Goal: Task Accomplishment & Management: Complete application form

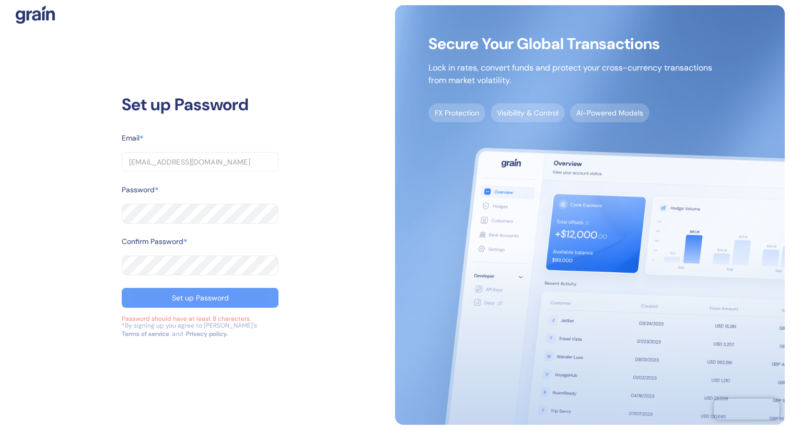
click at [187, 300] on div "Set up Password" at bounding box center [200, 297] width 57 height 7
click at [199, 298] on div "Set up Password" at bounding box center [200, 297] width 57 height 7
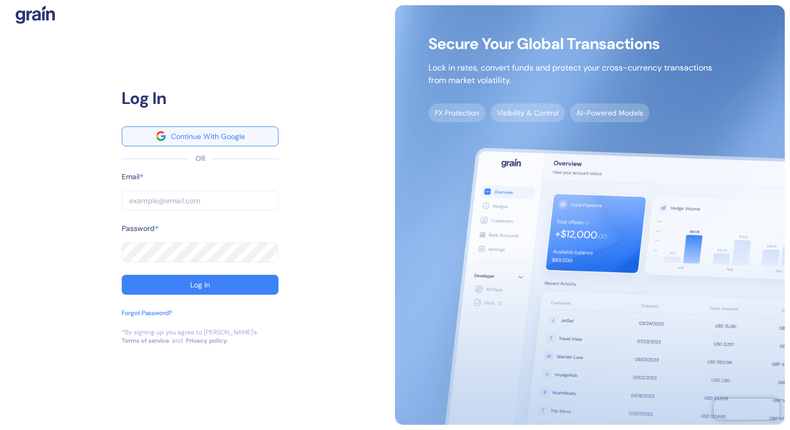
click at [242, 139] on div "Continue With Google" at bounding box center [208, 136] width 74 height 7
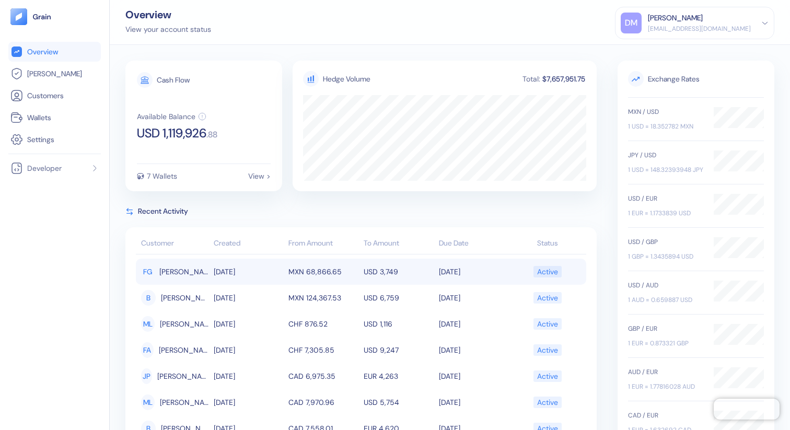
click at [316, 275] on td "MXN 68,866.65" at bounding box center [323, 272] width 75 height 26
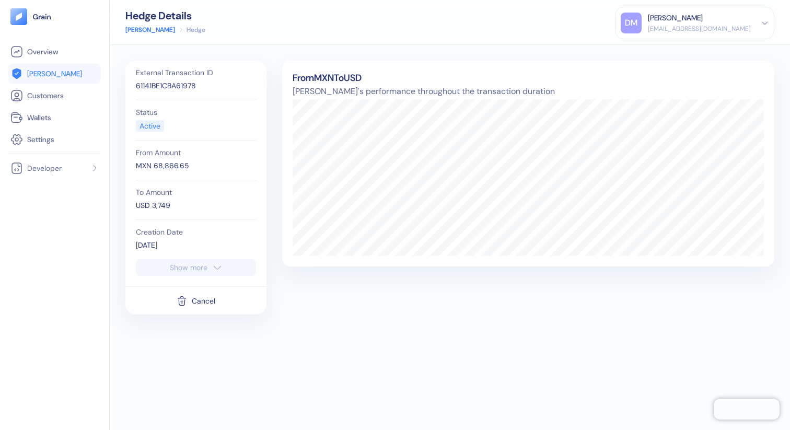
click at [215, 267] on icon "button" at bounding box center [217, 267] width 10 height 13
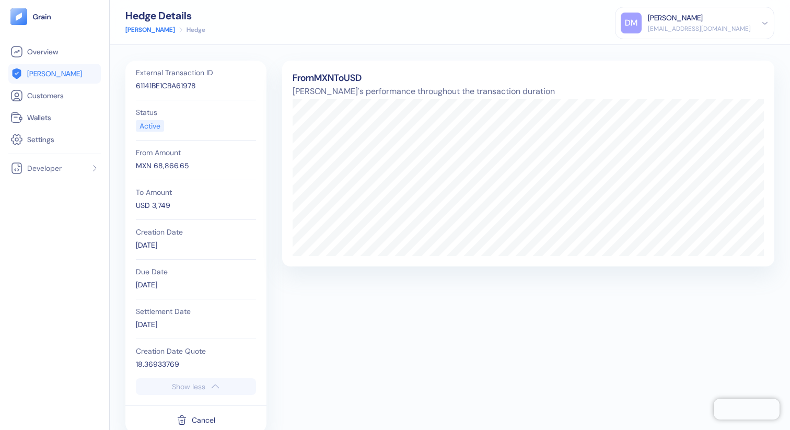
click at [215, 390] on icon "button" at bounding box center [215, 387] width 10 height 13
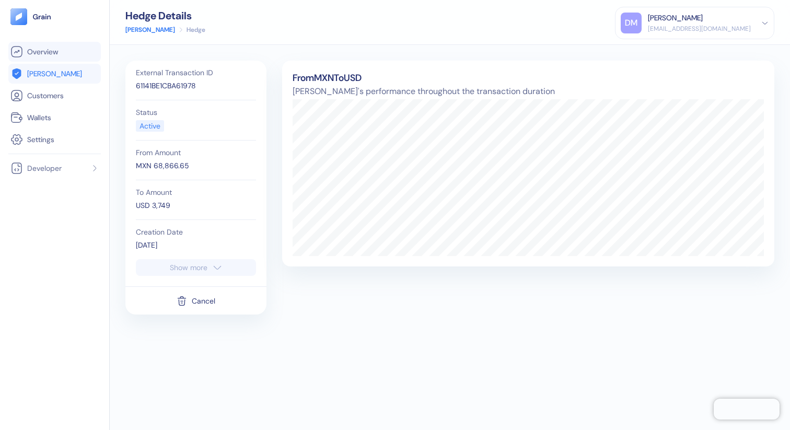
click at [50, 54] on span "Overview" at bounding box center [42, 52] width 31 height 10
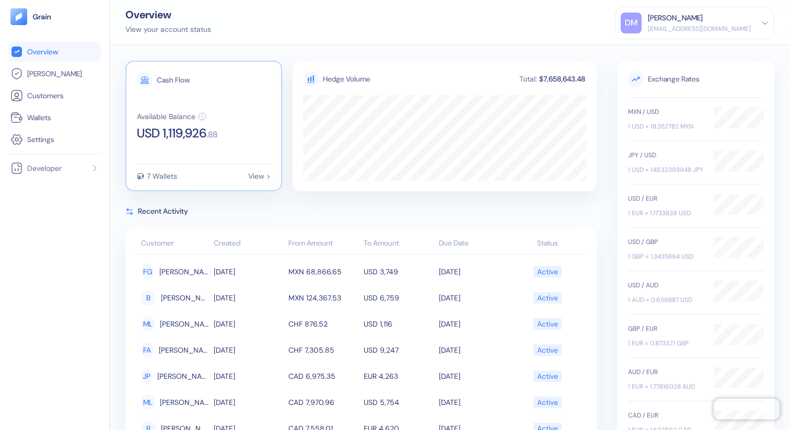
click at [258, 178] on div "View >" at bounding box center [259, 176] width 22 height 7
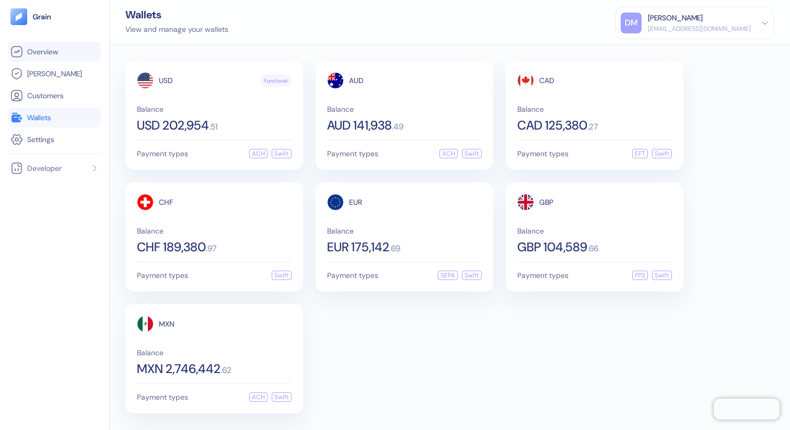
click at [60, 51] on link "Overview" at bounding box center [54, 51] width 88 height 13
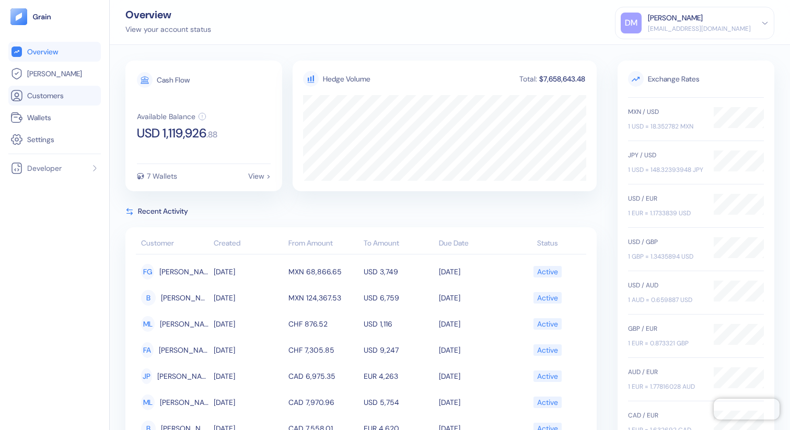
click at [54, 101] on link "Customers" at bounding box center [54, 95] width 88 height 13
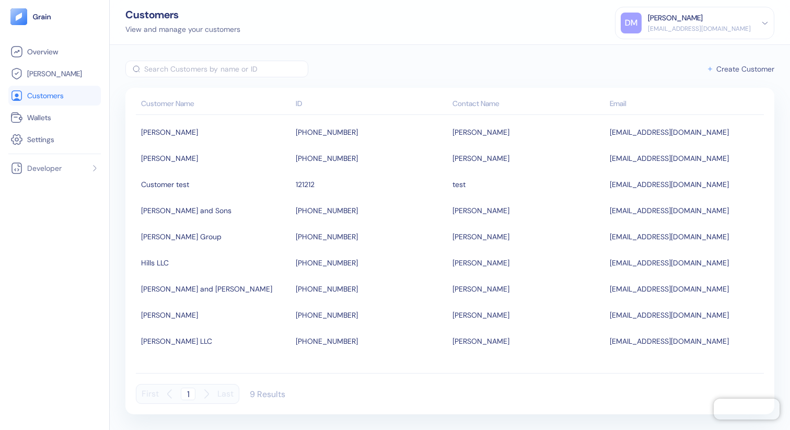
click at [741, 69] on span "Create Customer" at bounding box center [746, 68] width 58 height 7
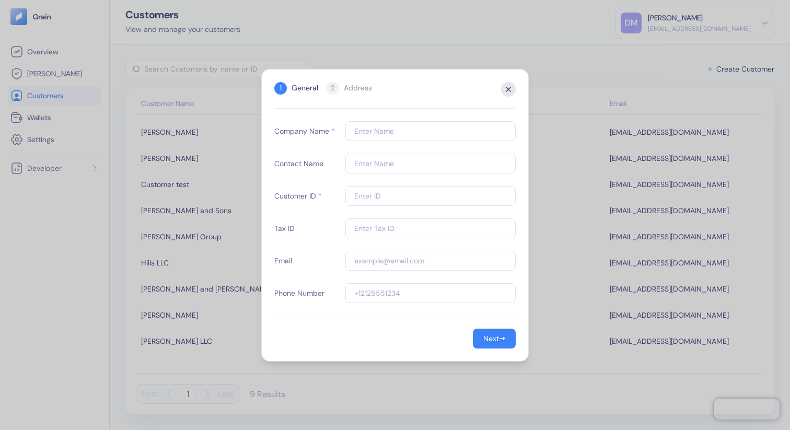
click at [510, 89] on icon "button" at bounding box center [508, 89] width 15 height 15
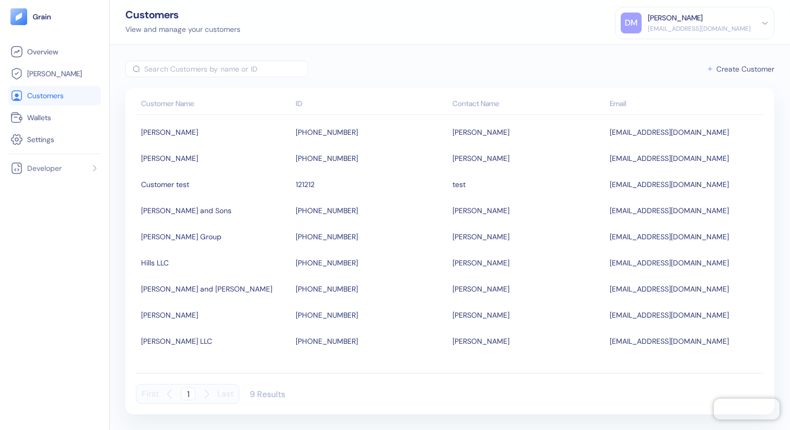
click at [761, 68] on span "Create Customer" at bounding box center [746, 68] width 58 height 7
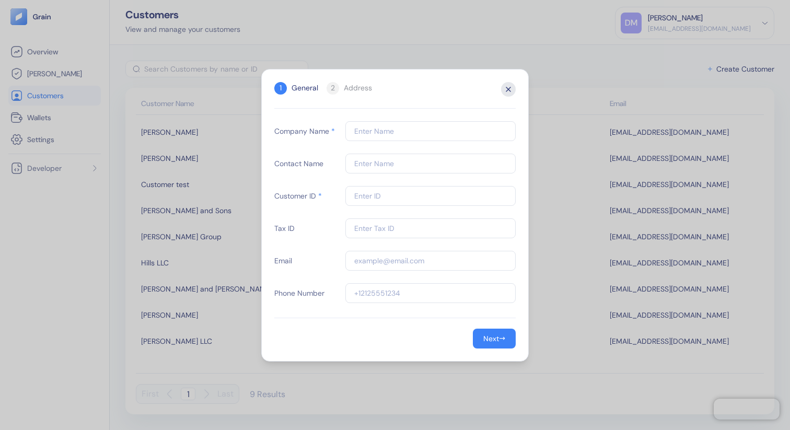
click at [508, 86] on icon "button" at bounding box center [508, 89] width 15 height 15
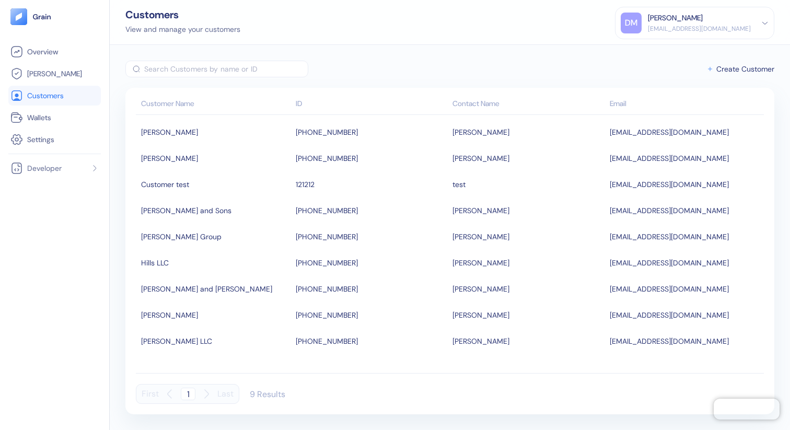
click at [200, 69] on input "text" at bounding box center [226, 69] width 164 height 17
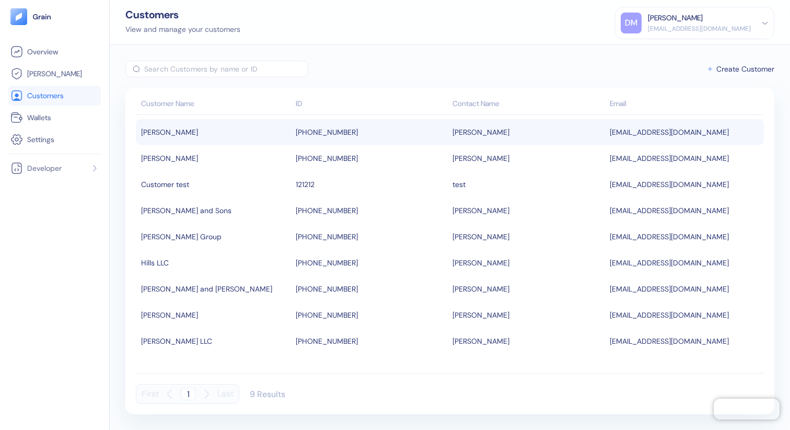
click at [252, 129] on div "Boehm-Langosh" at bounding box center [216, 132] width 150 height 18
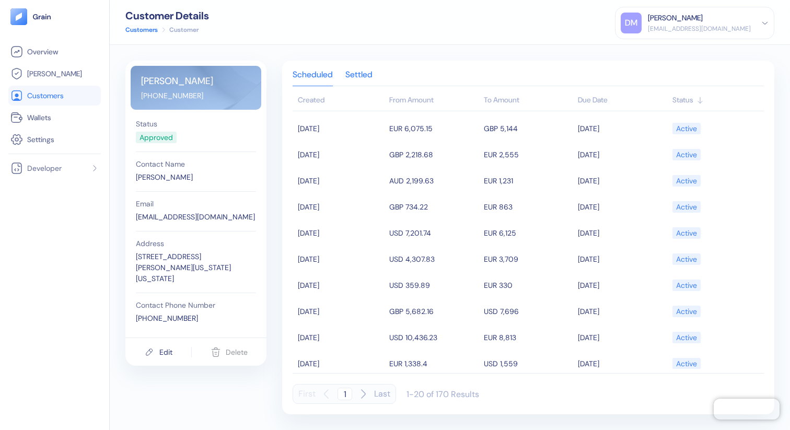
click at [369, 77] on div "Settled" at bounding box center [359, 78] width 27 height 15
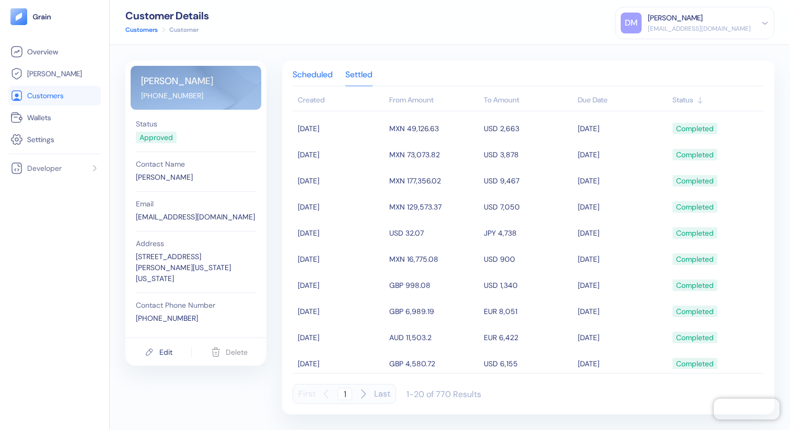
click at [325, 76] on div "Scheduled" at bounding box center [313, 78] width 40 height 15
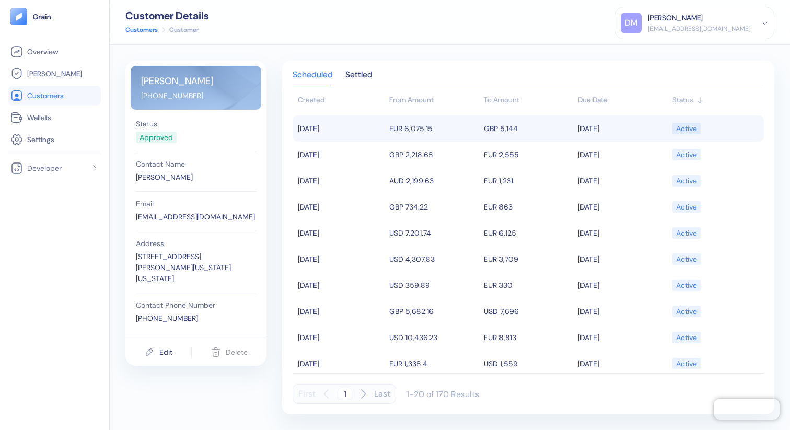
click at [358, 134] on td "06/01/2025" at bounding box center [340, 129] width 94 height 26
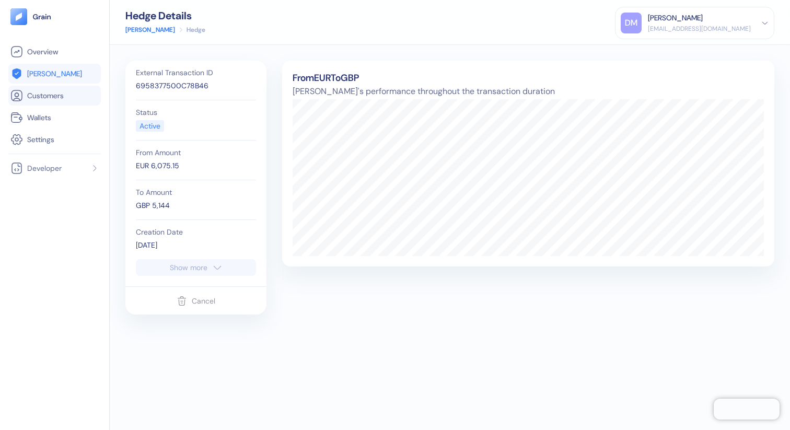
click at [39, 94] on span "Customers" at bounding box center [45, 95] width 37 height 10
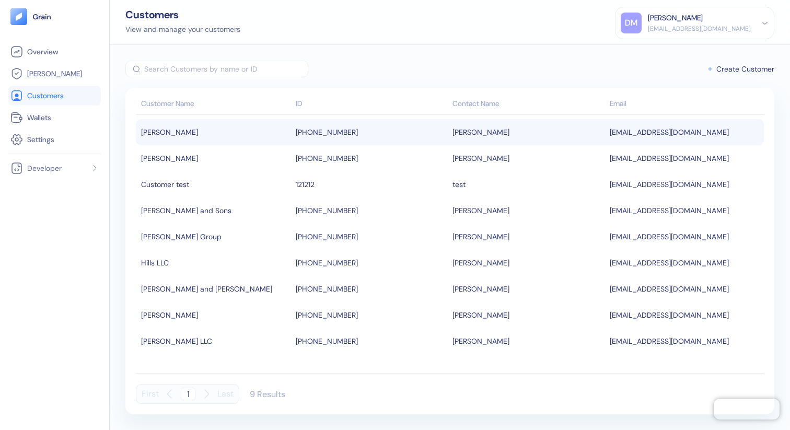
click at [227, 129] on div "Boehm-Langosh" at bounding box center [216, 132] width 150 height 18
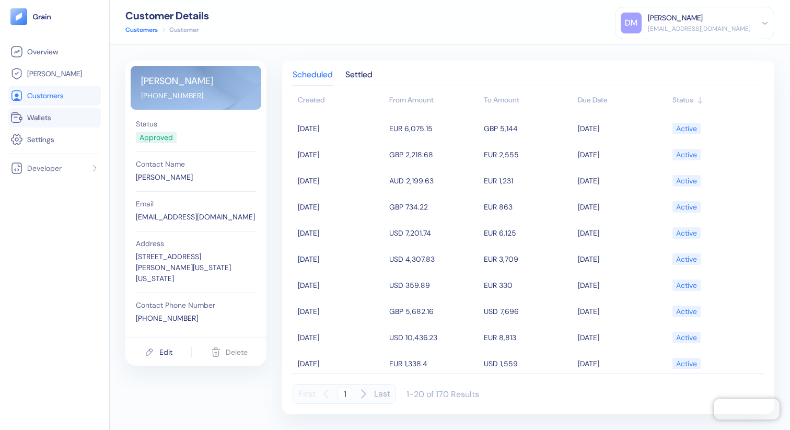
click at [36, 114] on span "Wallets" at bounding box center [39, 117] width 24 height 10
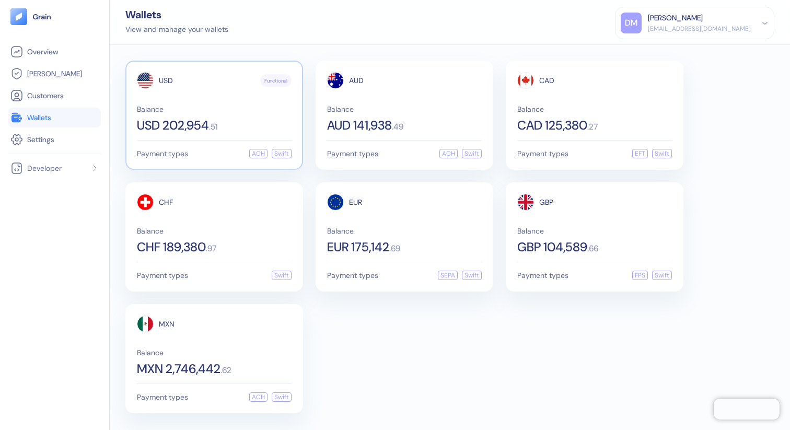
click at [217, 104] on div "USD Functional Balance USD 202,954 . 51" at bounding box center [214, 102] width 155 height 60
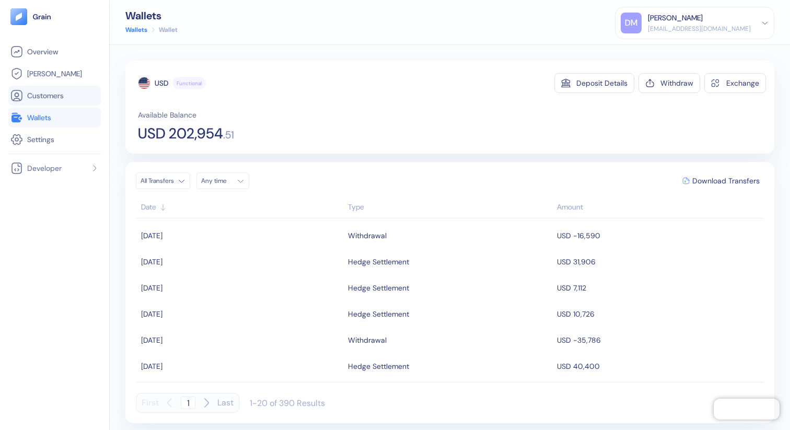
click at [50, 93] on span "Customers" at bounding box center [45, 95] width 37 height 10
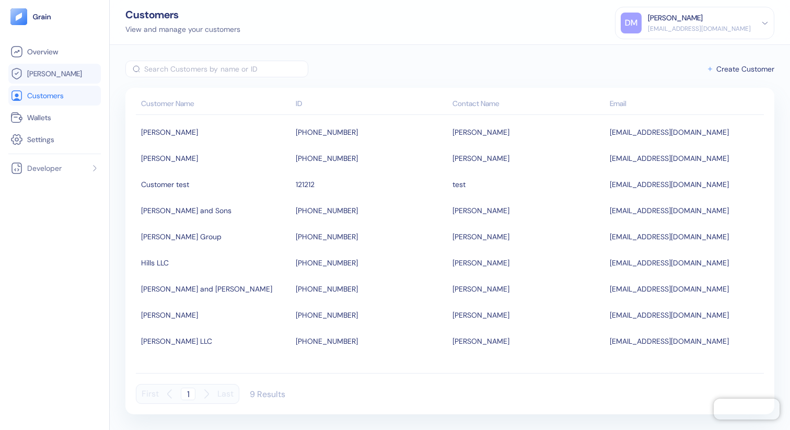
click at [44, 76] on span "Hedges" at bounding box center [54, 73] width 55 height 10
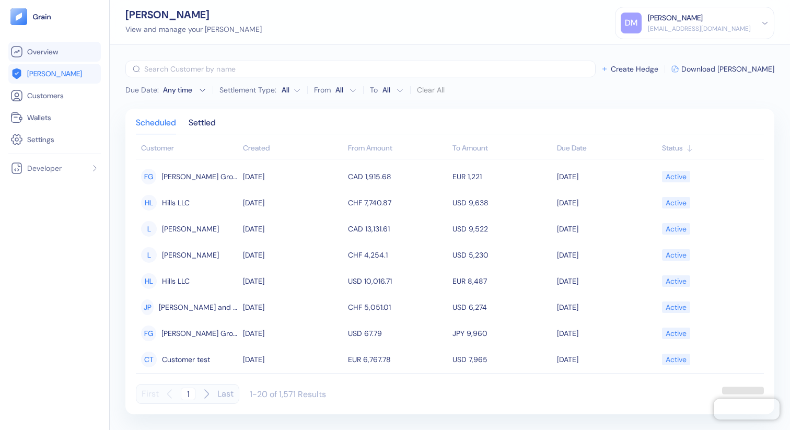
click at [52, 53] on span "Overview" at bounding box center [42, 52] width 31 height 10
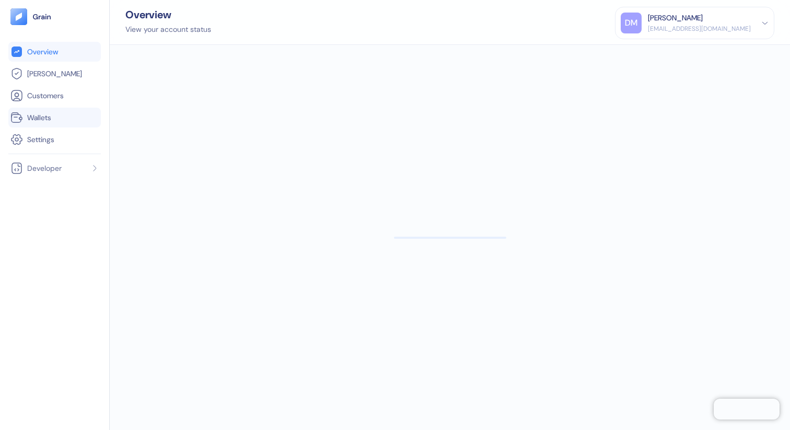
click at [40, 114] on span "Wallets" at bounding box center [39, 117] width 24 height 10
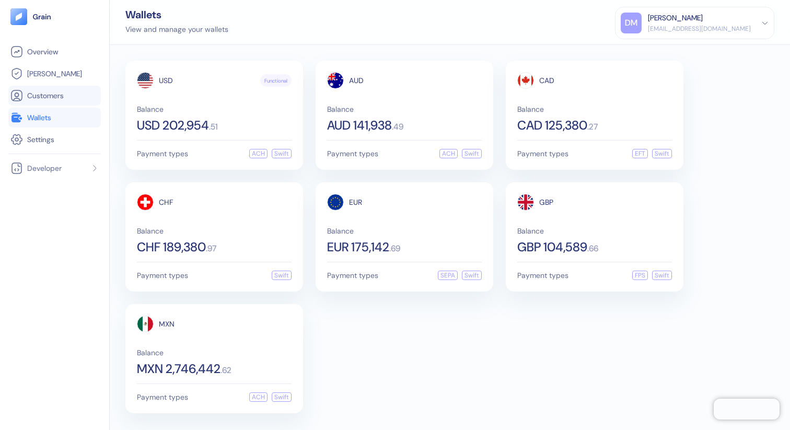
click at [58, 91] on span "Customers" at bounding box center [45, 95] width 37 height 10
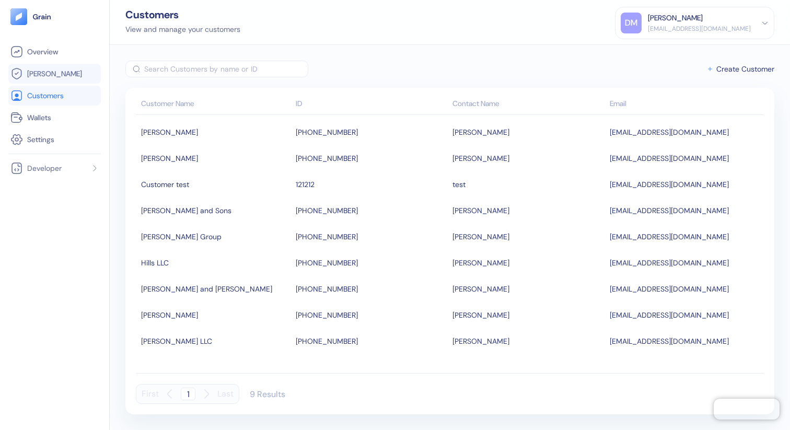
click at [52, 74] on span "Hedges" at bounding box center [54, 73] width 55 height 10
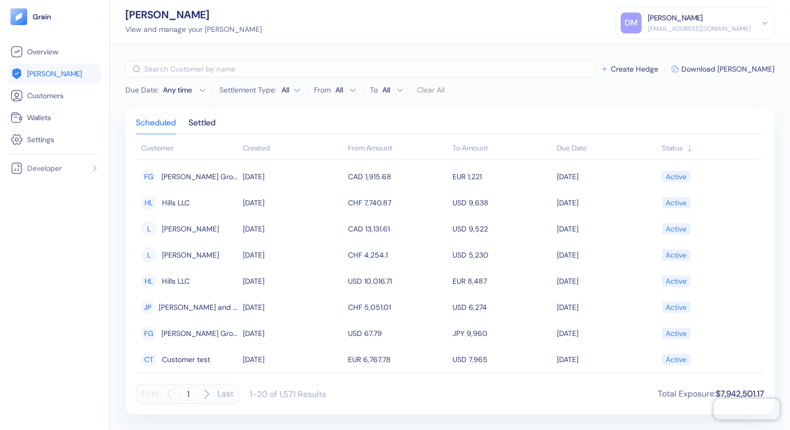
click at [754, 26] on div "DM Dana Marko osdana@gmail.com" at bounding box center [695, 23] width 148 height 21
click at [659, 69] on span "Create Hedge" at bounding box center [635, 68] width 48 height 7
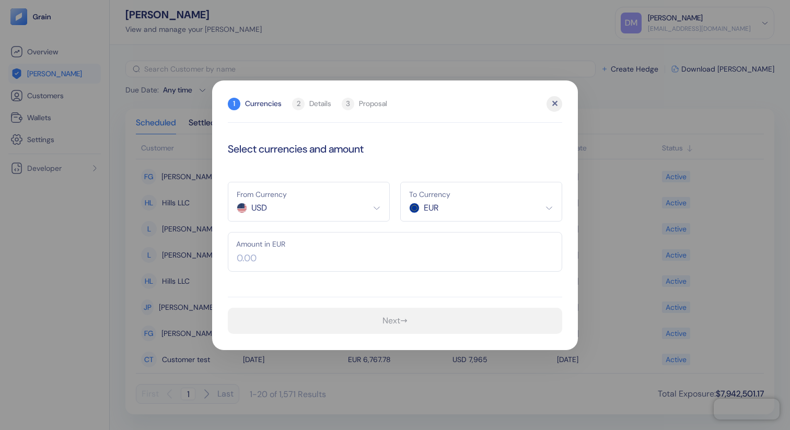
click at [554, 104] on div "✕" at bounding box center [555, 104] width 16 height 16
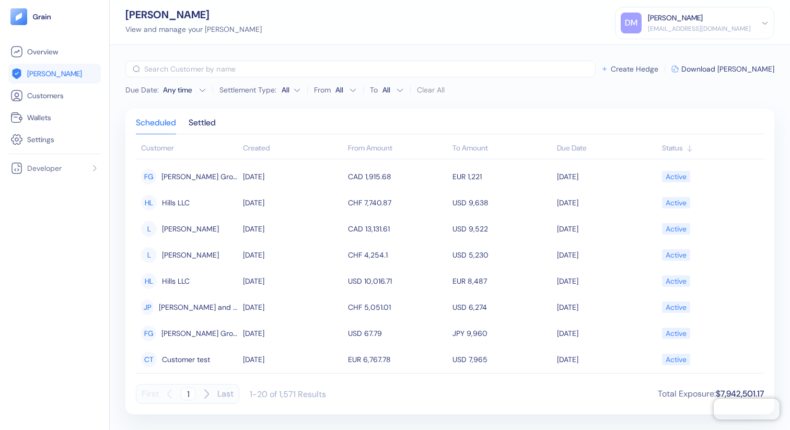
click at [659, 72] on span "Create Hedge" at bounding box center [635, 68] width 48 height 7
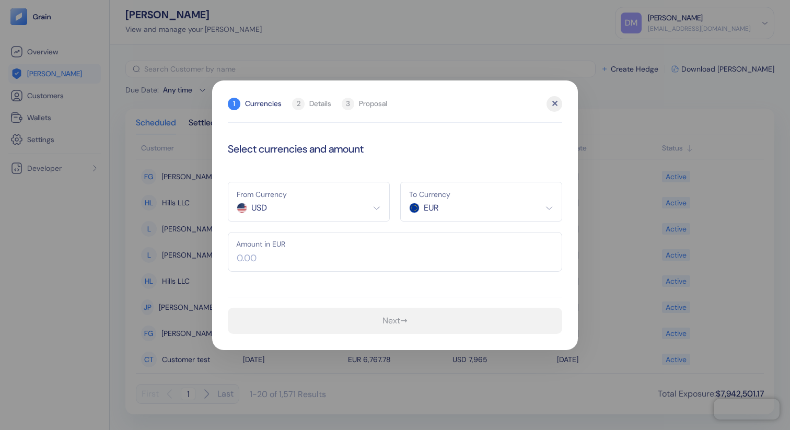
click at [556, 105] on div "✕" at bounding box center [555, 104] width 16 height 16
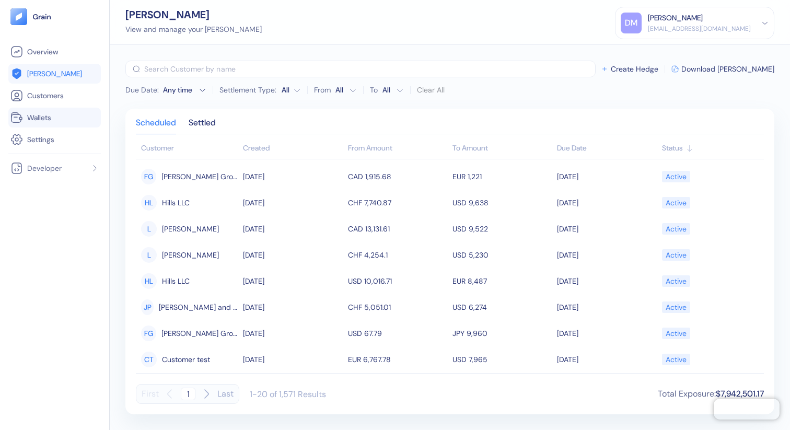
click at [49, 118] on span "Wallets" at bounding box center [39, 117] width 24 height 10
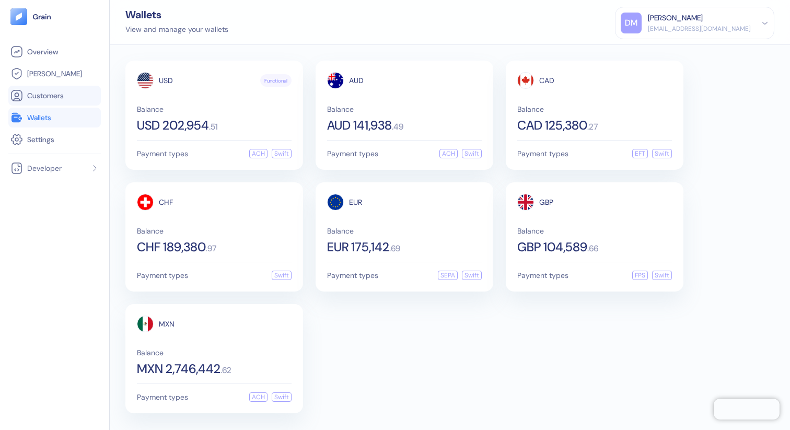
click at [39, 95] on span "Customers" at bounding box center [45, 95] width 37 height 10
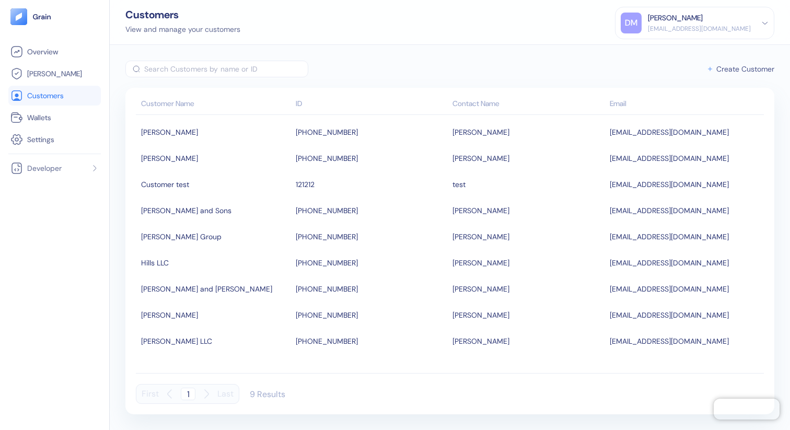
click at [747, 65] on span "Create Customer" at bounding box center [746, 68] width 58 height 7
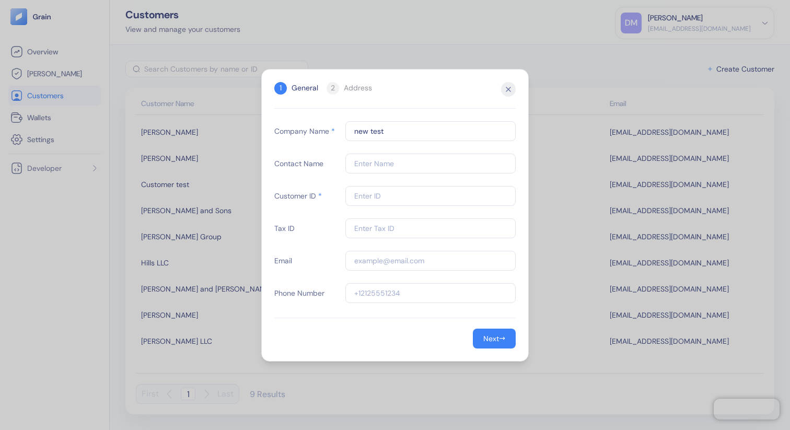
type input "new test"
click at [418, 190] on input "text" at bounding box center [431, 196] width 170 height 20
type input "1234"
click at [499, 340] on span "→" at bounding box center [502, 338] width 6 height 11
click at [508, 88] on icon "button" at bounding box center [509, 89] width 4 height 4
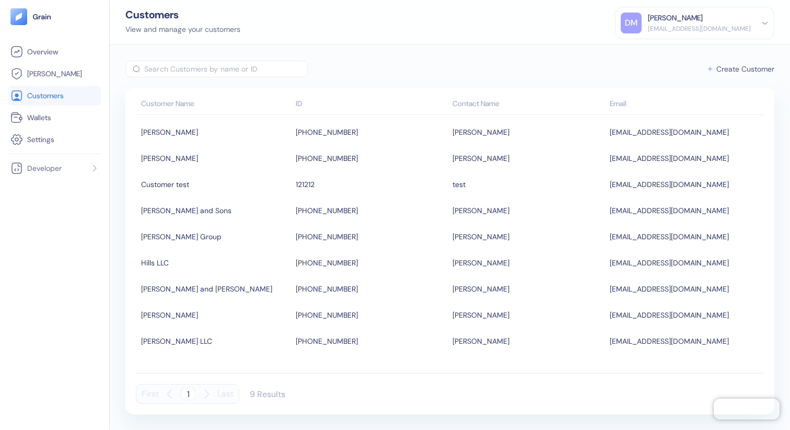
click at [742, 66] on span "Create Customer" at bounding box center [746, 68] width 58 height 7
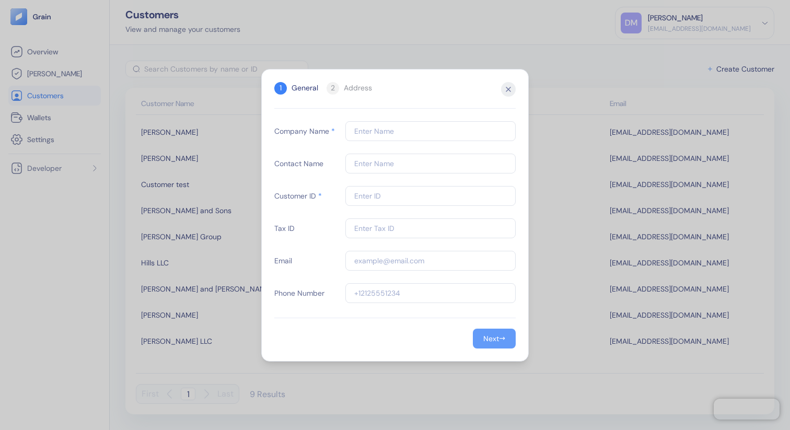
click at [486, 336] on div "Next" at bounding box center [492, 338] width 16 height 7
click at [351, 87] on div "Address" at bounding box center [358, 88] width 28 height 11
click at [511, 90] on icon "button" at bounding box center [508, 89] width 15 height 15
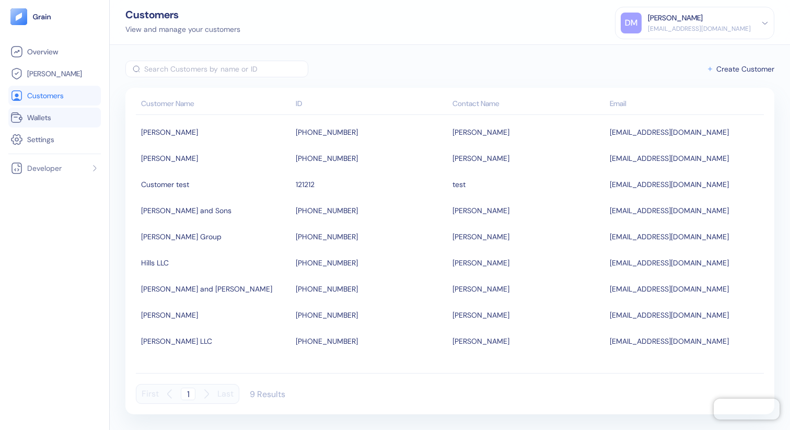
click at [66, 116] on link "Wallets" at bounding box center [54, 117] width 88 height 13
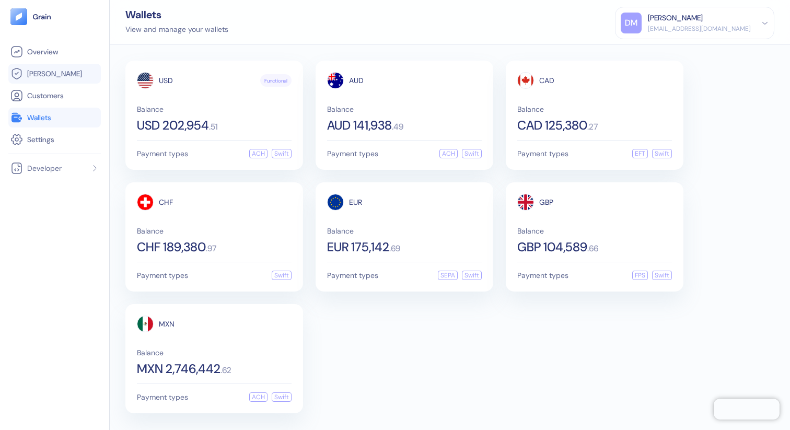
click at [48, 76] on span "Hedges" at bounding box center [54, 73] width 55 height 10
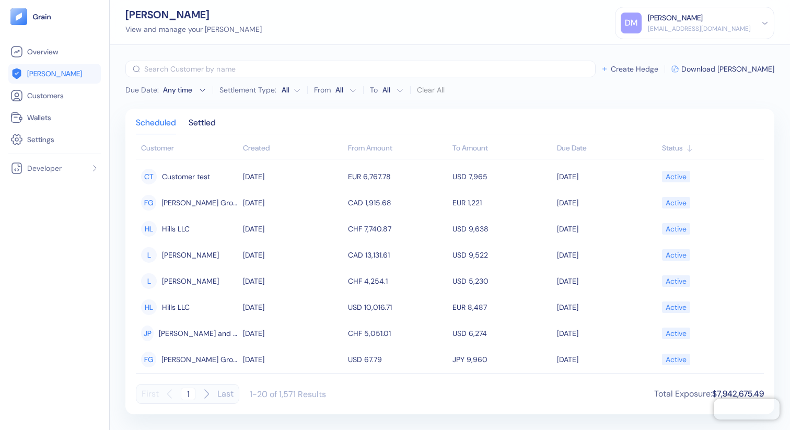
click at [659, 68] on span "Create Hedge" at bounding box center [635, 68] width 48 height 7
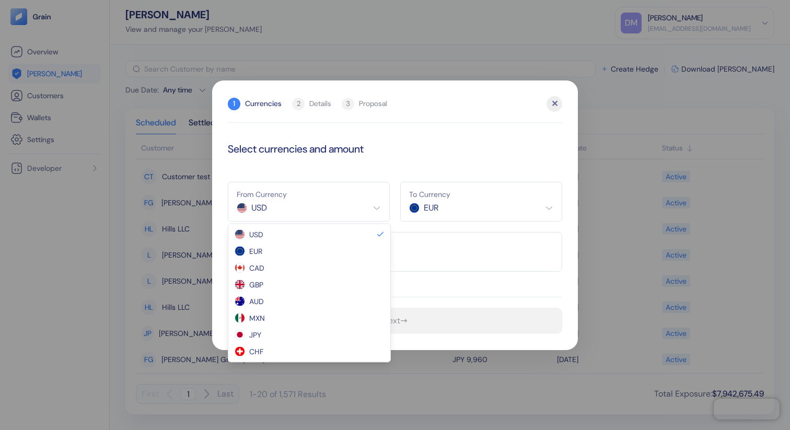
click at [369, 210] on html "Pingdom Check: App Online Overview Hedges Customers Wallets Settings Developer …" at bounding box center [395, 215] width 790 height 430
select select "EUR"
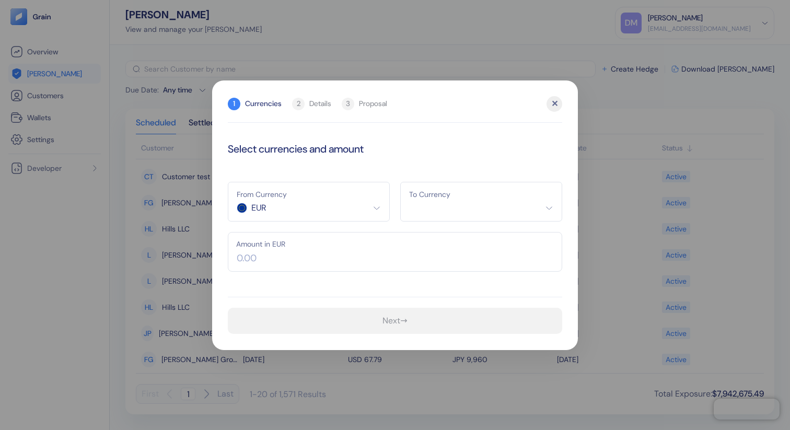
click at [491, 210] on html "Pingdom Check: App Online Overview Hedges Customers Wallets Settings Developer …" at bounding box center [395, 215] width 790 height 430
click at [338, 259] on input "text" at bounding box center [395, 252] width 335 height 40
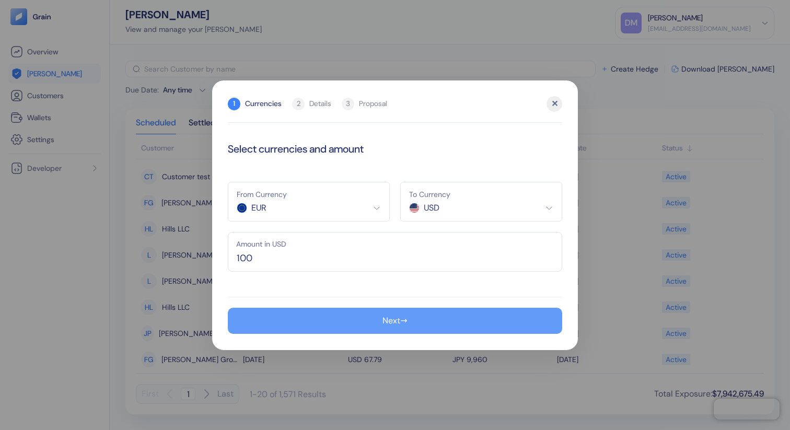
type input "100"
click at [391, 317] on div "Next" at bounding box center [392, 321] width 18 height 8
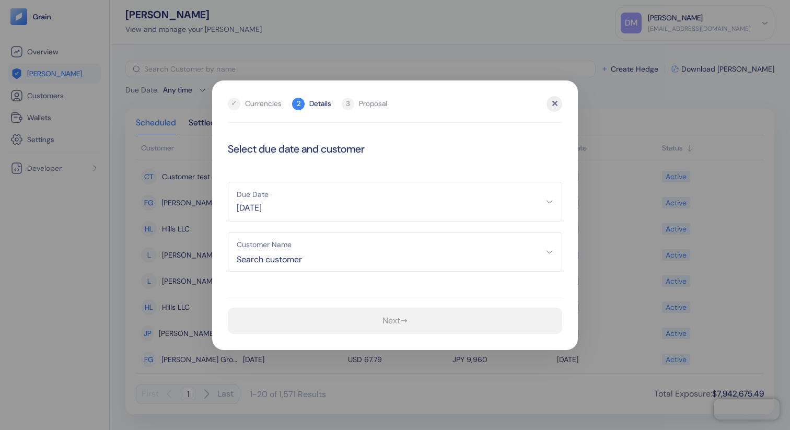
click at [557, 105] on div "✕" at bounding box center [555, 104] width 16 height 16
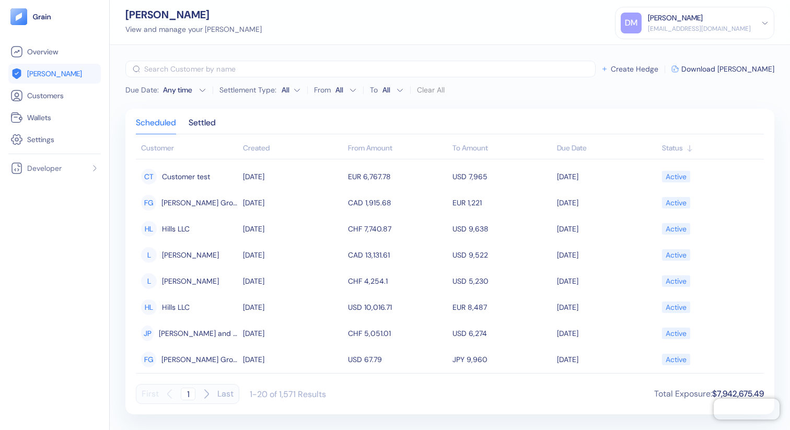
click at [659, 69] on span "Create Hedge" at bounding box center [635, 68] width 48 height 7
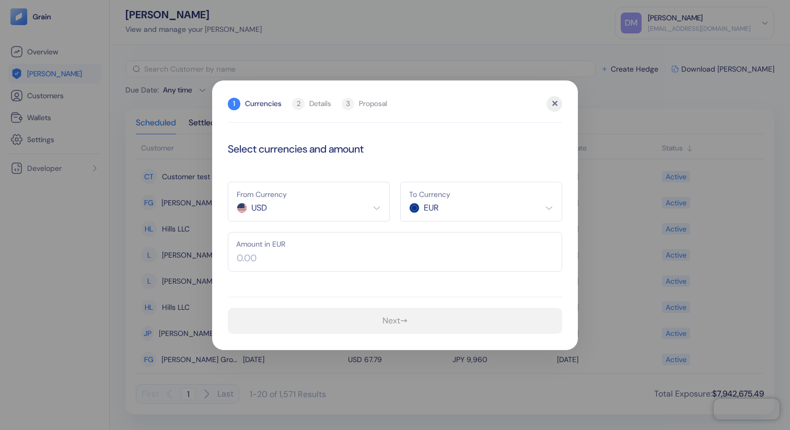
click at [336, 248] on input "text" at bounding box center [395, 252] width 335 height 40
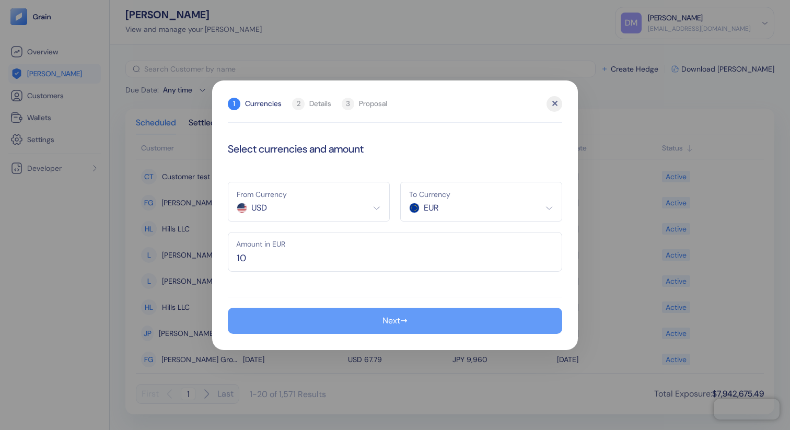
type input "10"
click at [394, 318] on div "Next" at bounding box center [392, 321] width 18 height 8
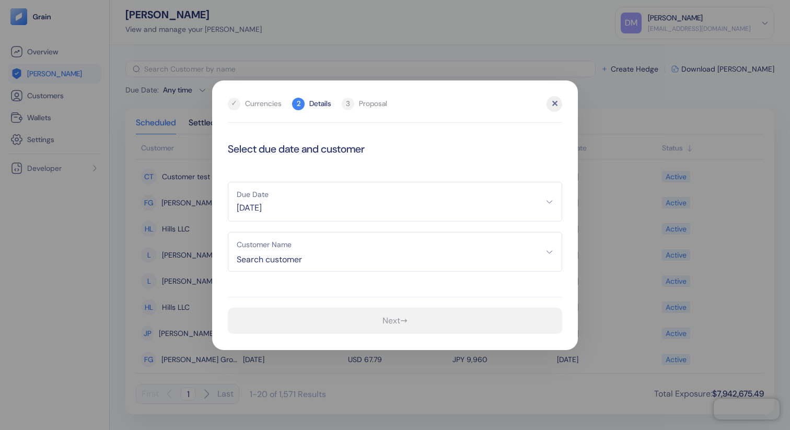
click at [556, 103] on div "✕" at bounding box center [555, 104] width 16 height 16
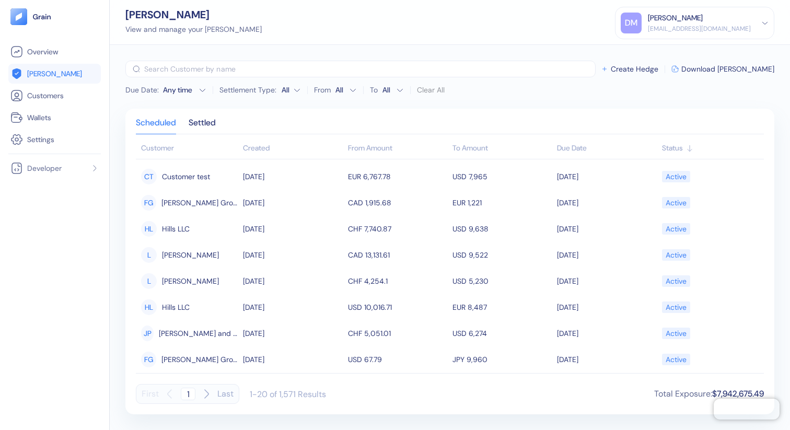
click at [659, 72] on span "Create Hedge" at bounding box center [635, 68] width 48 height 7
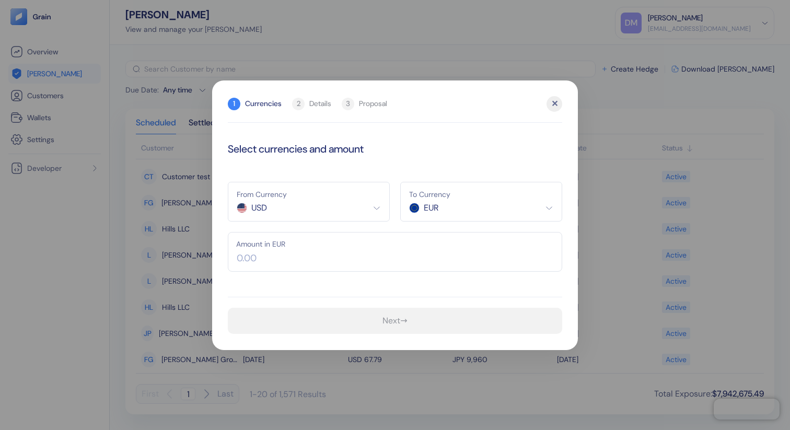
click at [309, 265] on input "text" at bounding box center [395, 252] width 335 height 40
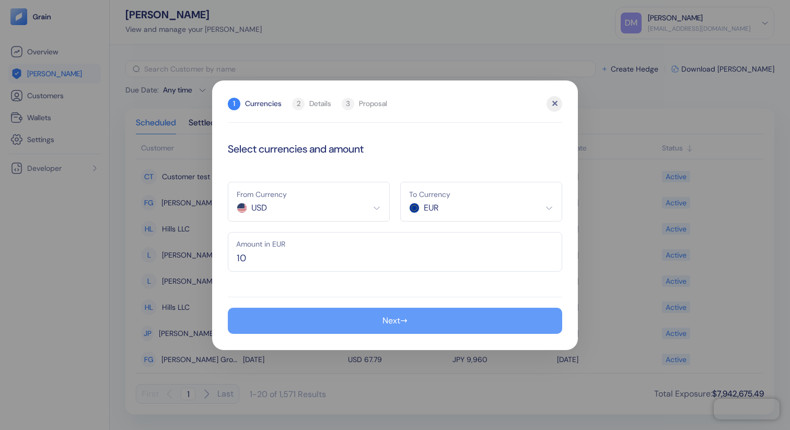
type input "10"
click at [433, 321] on button "Next →" at bounding box center [395, 321] width 335 height 26
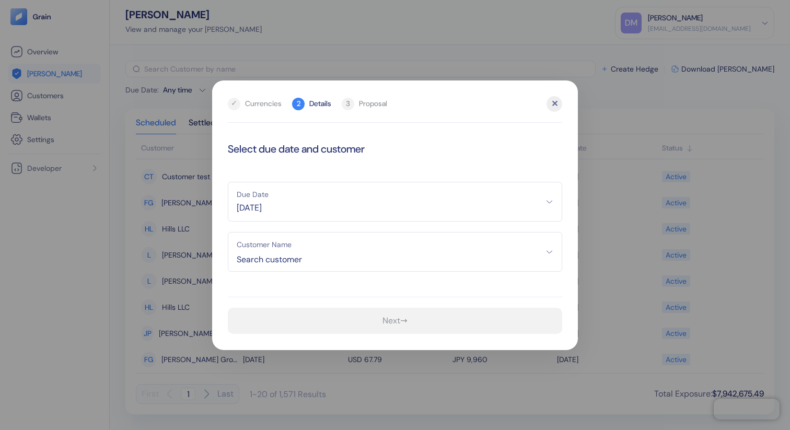
click at [330, 259] on span "Search customer" at bounding box center [395, 260] width 317 height 13
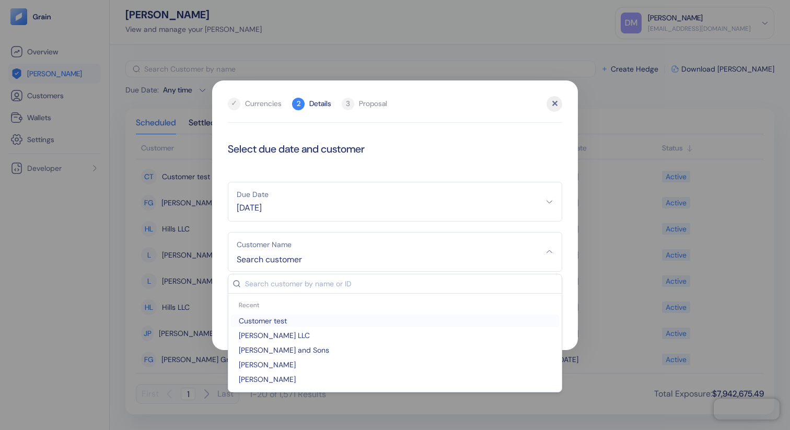
click at [297, 319] on span "Customer test" at bounding box center [395, 321] width 321 height 10
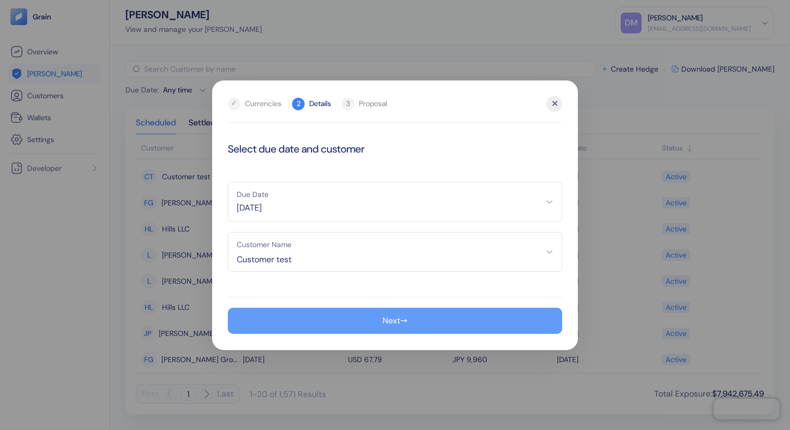
click at [438, 317] on button "Next →" at bounding box center [395, 321] width 335 height 26
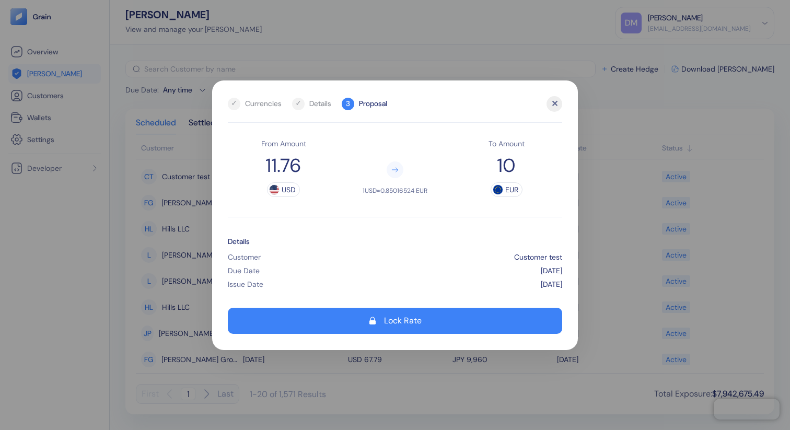
click at [556, 104] on div "✕" at bounding box center [555, 104] width 16 height 16
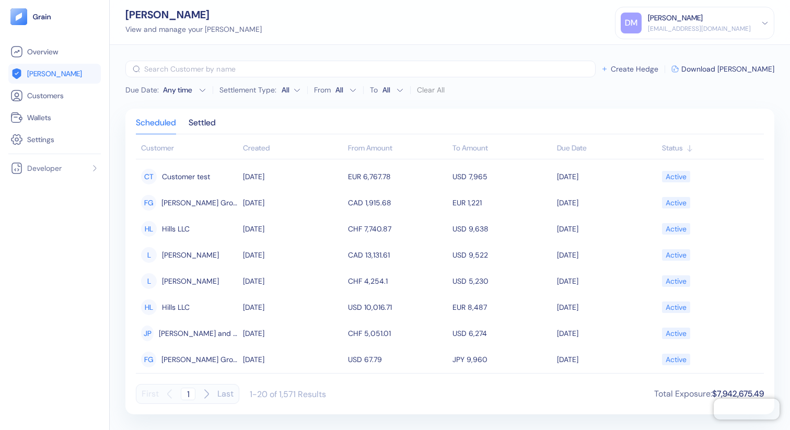
click at [658, 68] on span "Create Hedge" at bounding box center [635, 68] width 48 height 7
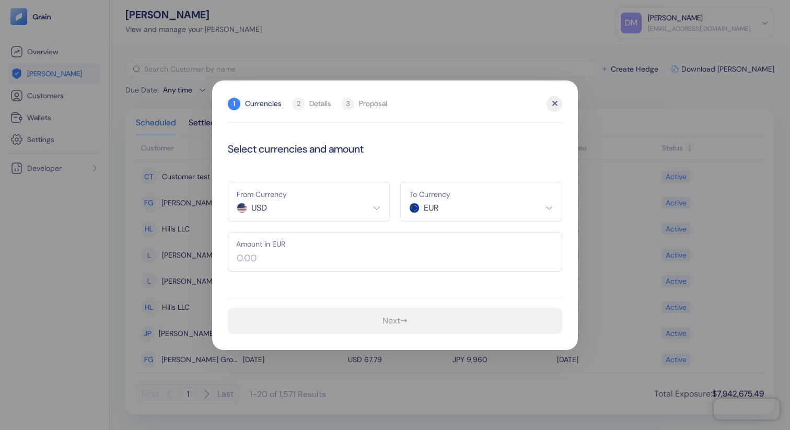
click at [451, 256] on input "text" at bounding box center [395, 252] width 335 height 40
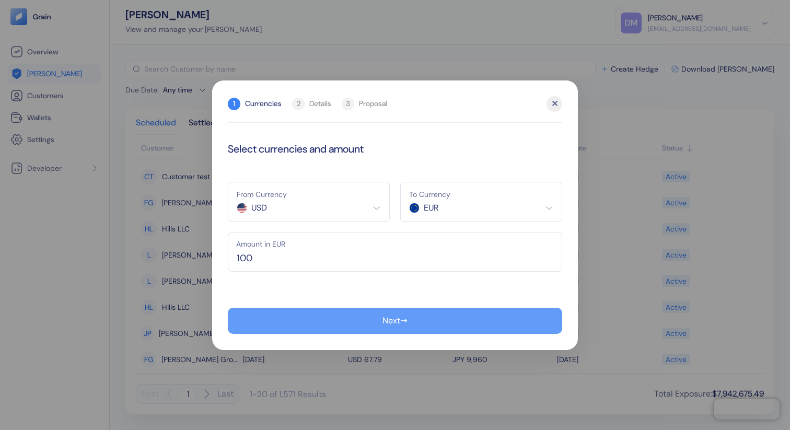
type input "100"
click at [414, 316] on button "Next →" at bounding box center [395, 321] width 335 height 26
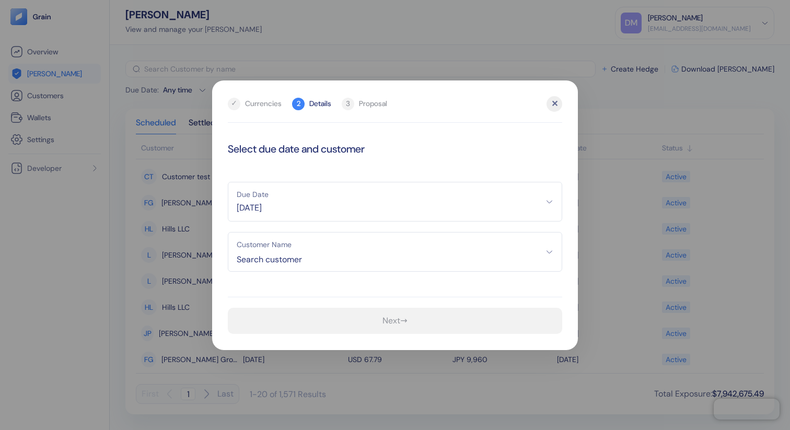
click at [553, 103] on div "✕" at bounding box center [555, 104] width 16 height 16
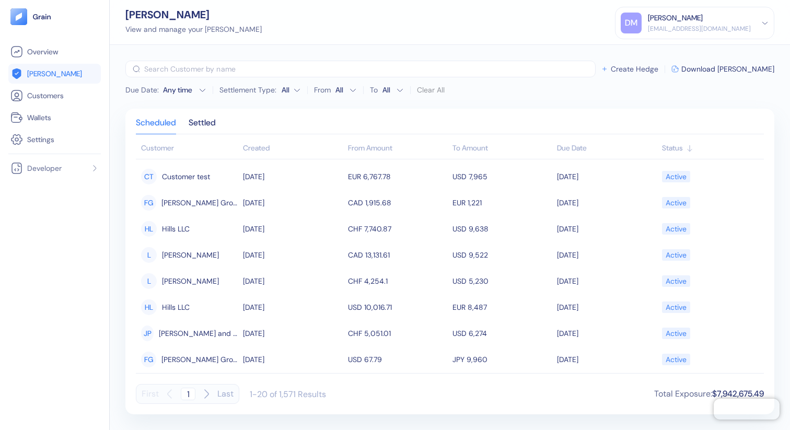
click at [657, 64] on div "​ Create Hedge Download Hedges" at bounding box center [449, 69] width 649 height 17
click at [654, 68] on span "Create Hedge" at bounding box center [635, 68] width 48 height 7
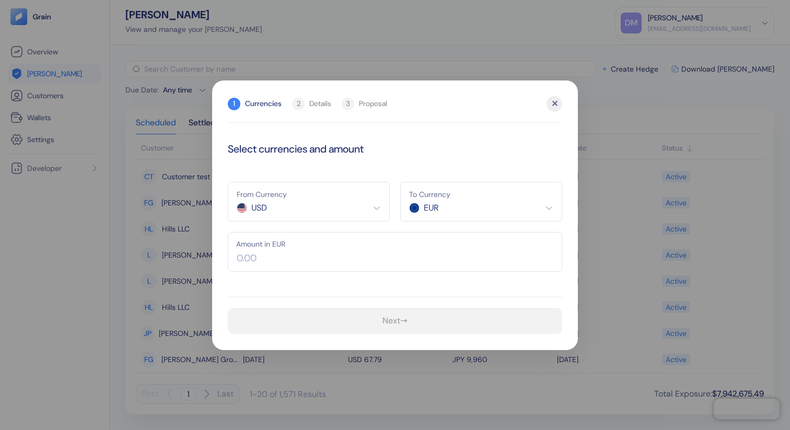
click at [301, 251] on input "text" at bounding box center [395, 252] width 335 height 40
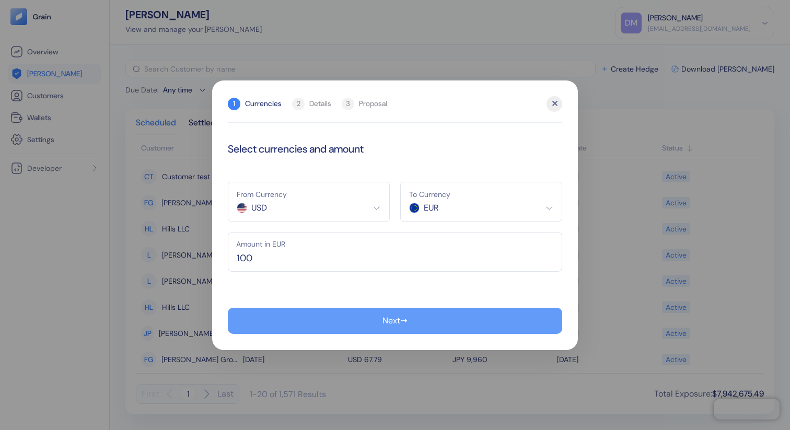
type input "100"
click at [440, 314] on button "Next →" at bounding box center [395, 321] width 335 height 26
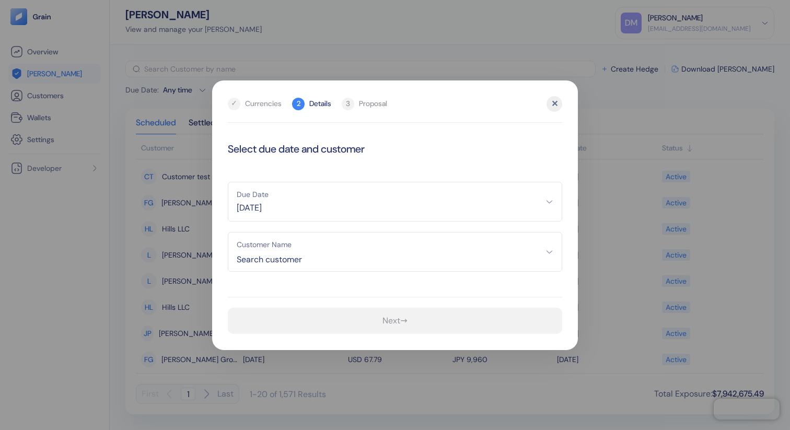
click at [555, 103] on div "✕" at bounding box center [555, 104] width 16 height 16
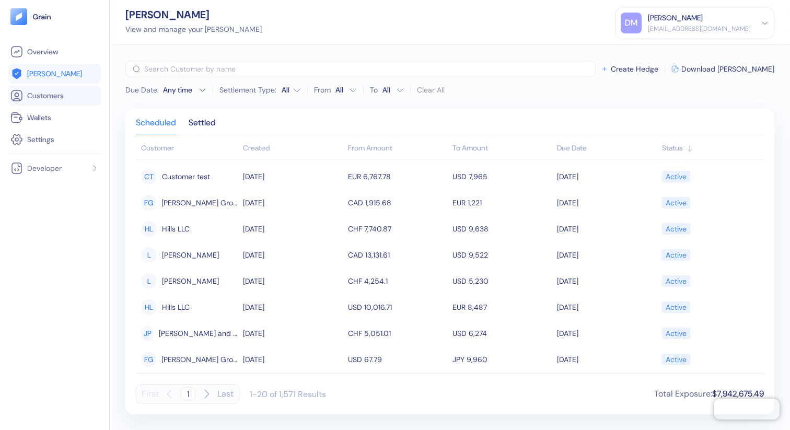
click at [55, 92] on span "Customers" at bounding box center [45, 95] width 37 height 10
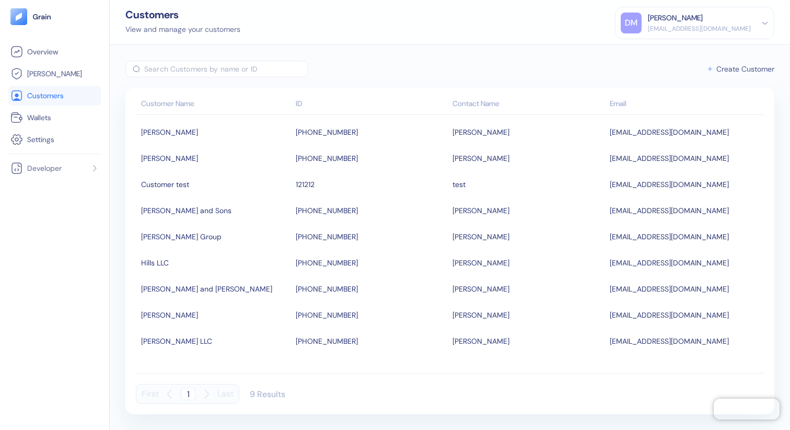
click at [726, 72] on span "Create Customer" at bounding box center [746, 68] width 58 height 7
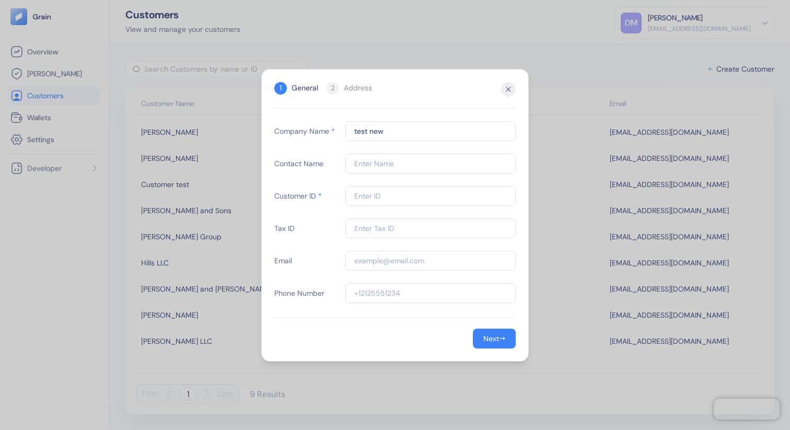
type input "test new"
click at [428, 194] on input "text" at bounding box center [431, 196] width 170 height 20
type input "12313"
drag, startPoint x: 384, startPoint y: 198, endPoint x: 339, endPoint y: 188, distance: 45.5
click at [339, 188] on div "Customer ID * 12313" at bounding box center [395, 196] width 242 height 20
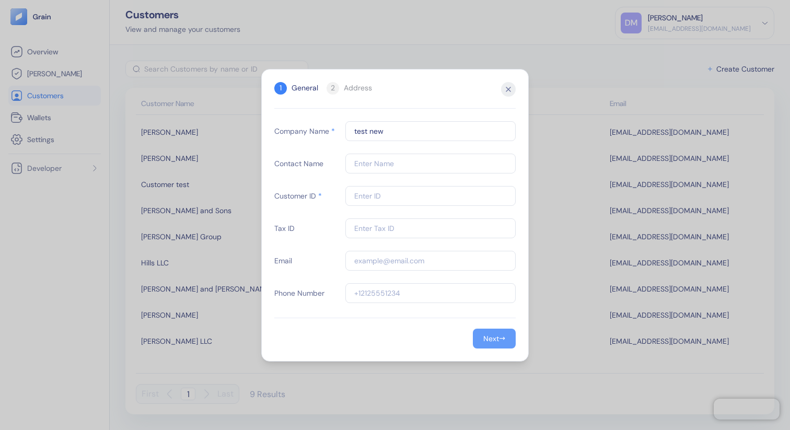
click at [495, 338] on div "Next" at bounding box center [492, 338] width 16 height 7
click at [401, 195] on input "text" at bounding box center [431, 196] width 170 height 20
type input "12345"
click at [487, 339] on div "Next" at bounding box center [492, 338] width 16 height 7
click at [496, 340] on div "Submit" at bounding box center [494, 338] width 24 height 7
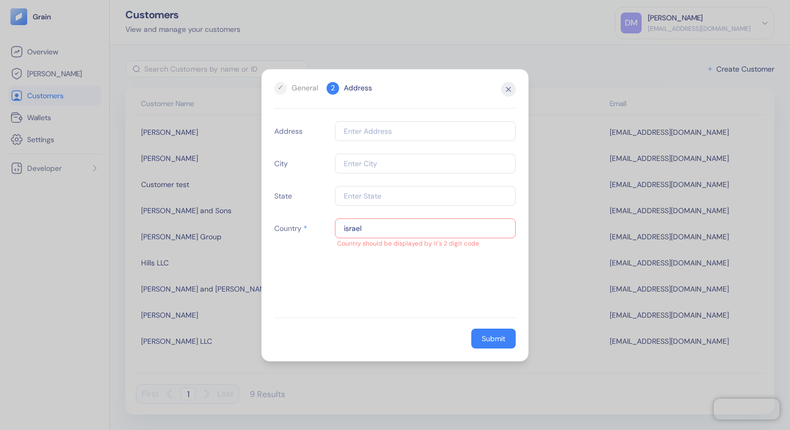
click at [375, 227] on input "israel" at bounding box center [425, 229] width 181 height 20
click at [366, 255] on div "Address City State Country * israel Country should be displayed by it's 2 digit…" at bounding box center [395, 219] width 242 height 197
drag, startPoint x: 353, startPoint y: 227, endPoint x: 324, endPoint y: 225, distance: 28.8
click at [324, 225] on div "Country * israel Country should be displayed by it's 2 digit code" at bounding box center [395, 229] width 242 height 20
type input "97"
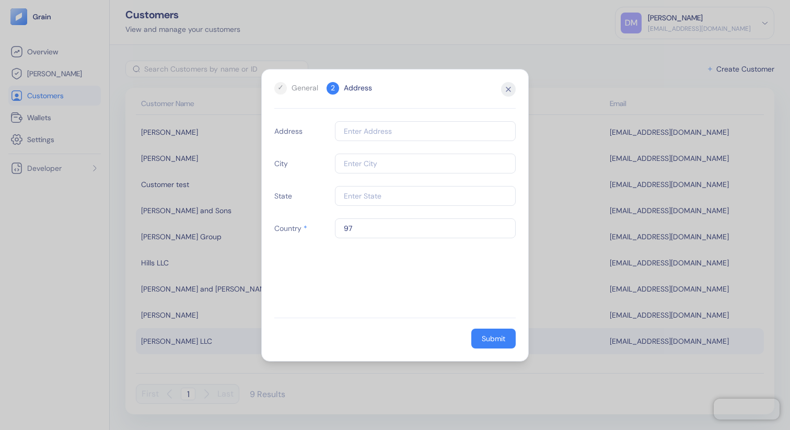
click at [493, 337] on div "Submit" at bounding box center [494, 338] width 24 height 7
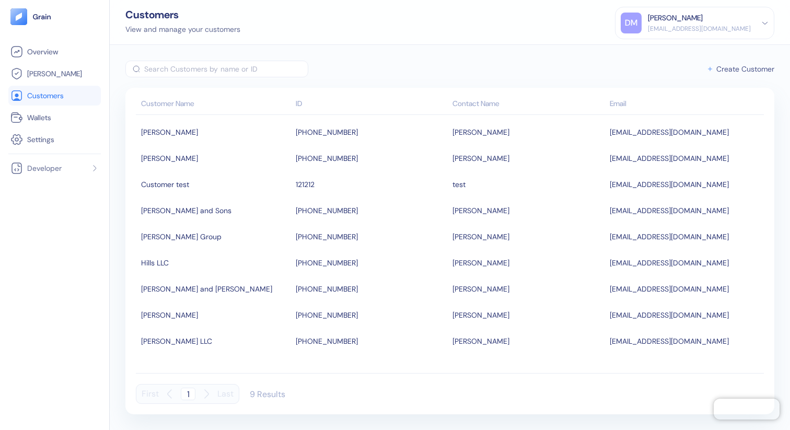
click at [722, 72] on span "Create Customer" at bounding box center [746, 68] width 58 height 7
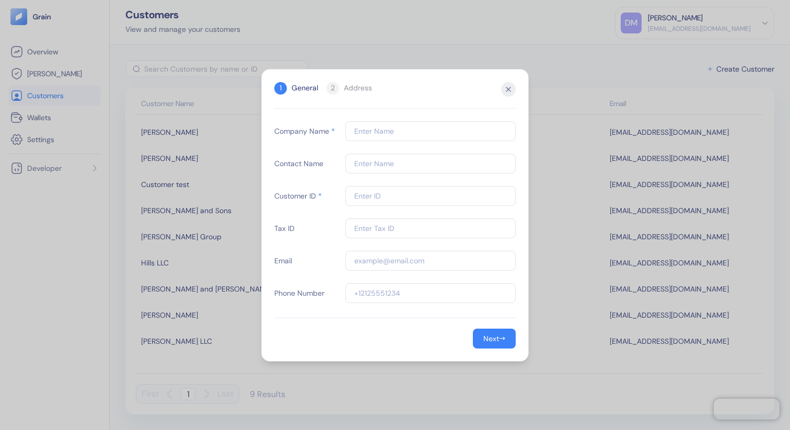
click at [513, 88] on icon "button" at bounding box center [508, 89] width 15 height 15
